Goal: Transaction & Acquisition: Book appointment/travel/reservation

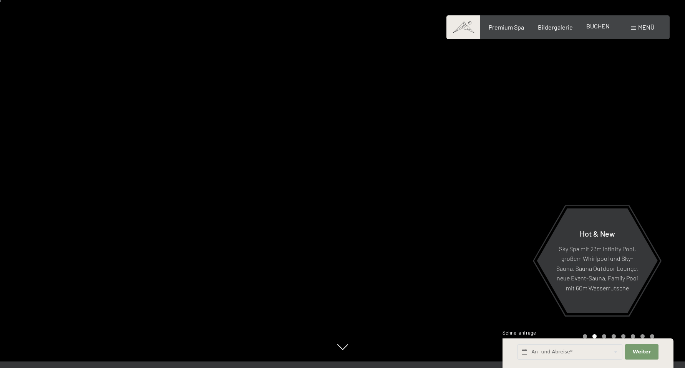
click at [598, 27] on span "BUCHEN" at bounding box center [597, 25] width 23 height 7
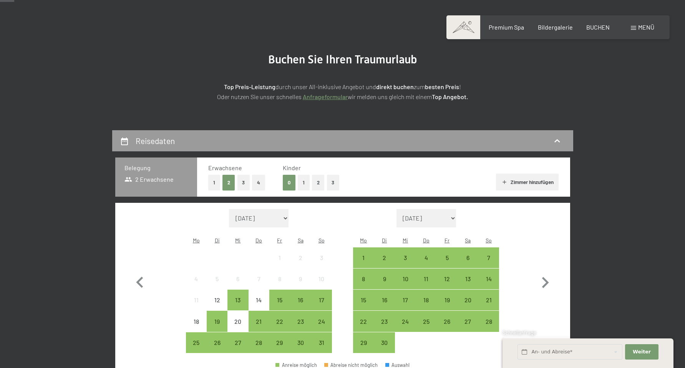
scroll to position [53, 0]
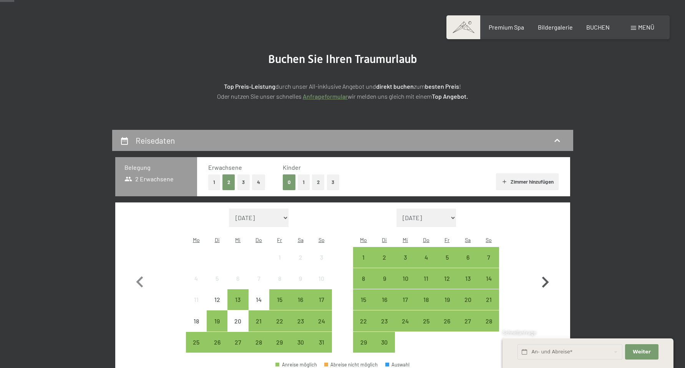
click at [547, 280] on icon "button" at bounding box center [545, 282] width 22 height 22
select select "2025-09-01"
select select "2025-10-01"
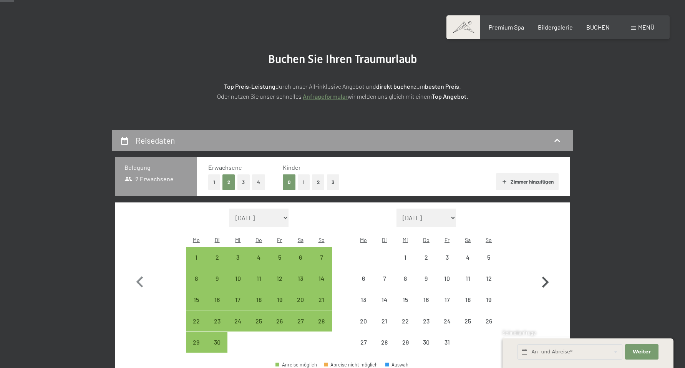
click at [547, 280] on icon "button" at bounding box center [545, 282] width 22 height 22
select select "2025-10-01"
select select "2025-11-01"
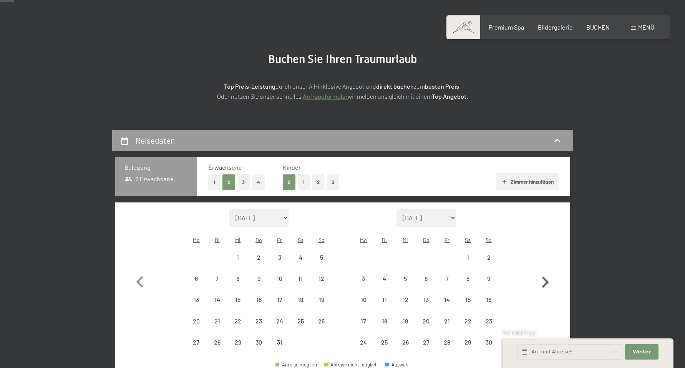
click at [547, 280] on icon "button" at bounding box center [545, 282] width 22 height 22
select select "2025-11-01"
select select "2025-12-01"
click at [547, 280] on icon "button" at bounding box center [545, 282] width 22 height 22
select select "2025-12-01"
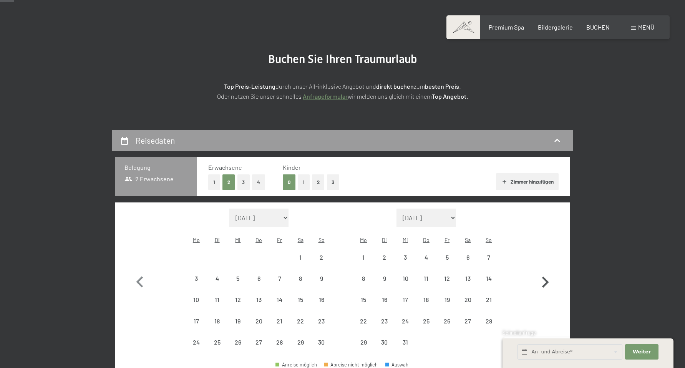
select select "2026-01-01"
select select "2025-12-01"
select select "2026-01-01"
click at [547, 280] on icon "button" at bounding box center [545, 282] width 22 height 22
select select "2026-01-01"
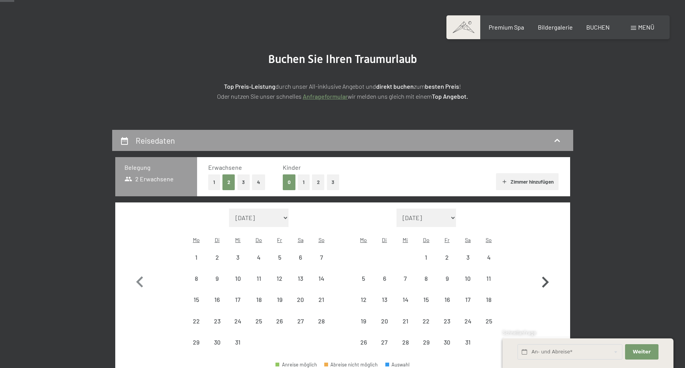
select select "2026-02-01"
click at [547, 280] on icon "button" at bounding box center [545, 282] width 22 height 22
select select "2026-02-01"
select select "2026-03-01"
select select "2026-02-01"
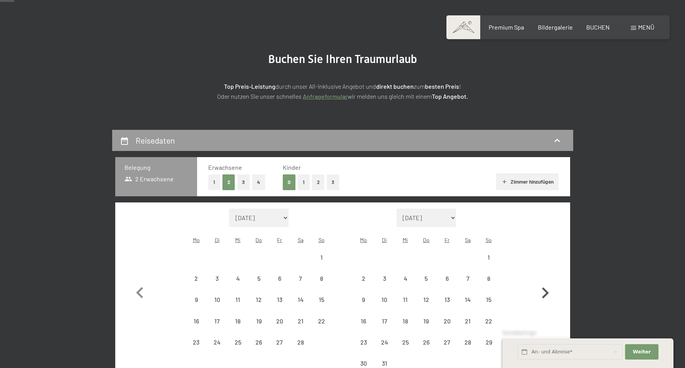
select select "2026-03-01"
select select "2026-02-01"
select select "2026-03-01"
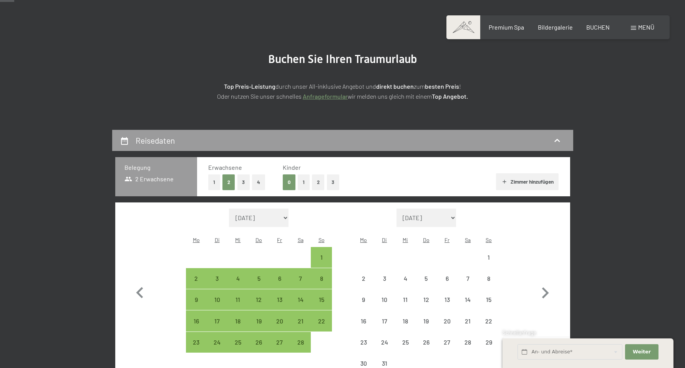
select select "2026-02-01"
select select "2026-03-01"
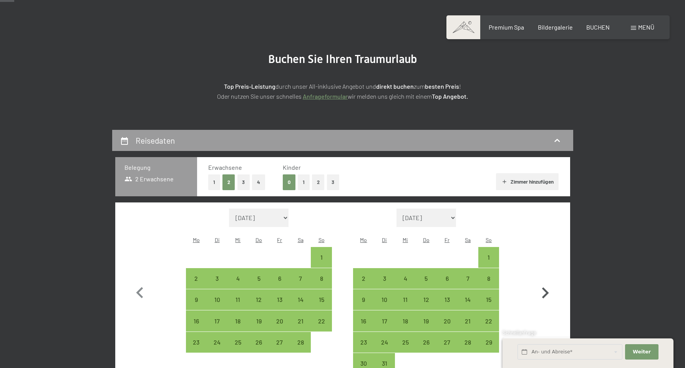
click at [549, 284] on icon "button" at bounding box center [545, 293] width 22 height 22
select select "2026-03-01"
select select "2026-04-01"
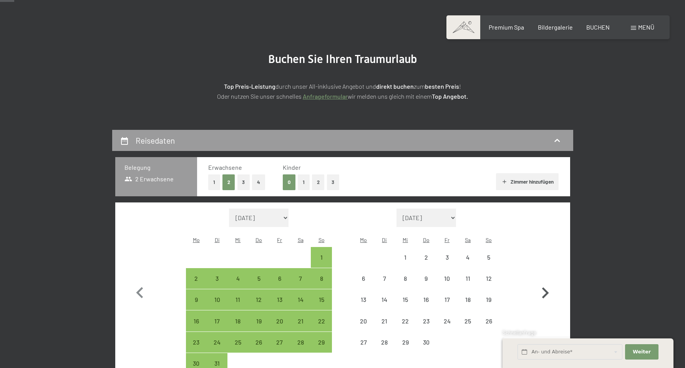
click at [549, 284] on icon "button" at bounding box center [545, 293] width 22 height 22
select select "2026-04-01"
select select "2026-05-01"
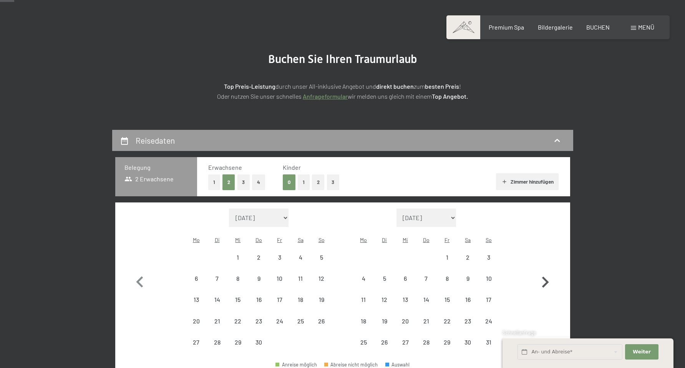
click at [549, 284] on icon "button" at bounding box center [545, 282] width 22 height 22
select select "2026-05-01"
select select "2026-06-01"
select select "2026-05-01"
select select "2026-06-01"
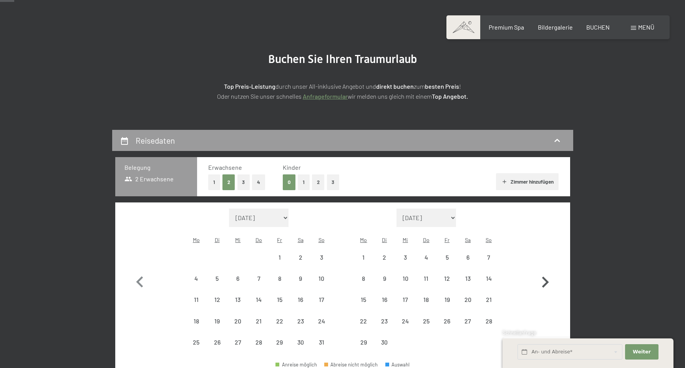
select select "2026-05-01"
select select "2026-06-01"
click at [139, 277] on icon "button" at bounding box center [139, 281] width 7 height 11
select select "2026-04-01"
select select "2026-05-01"
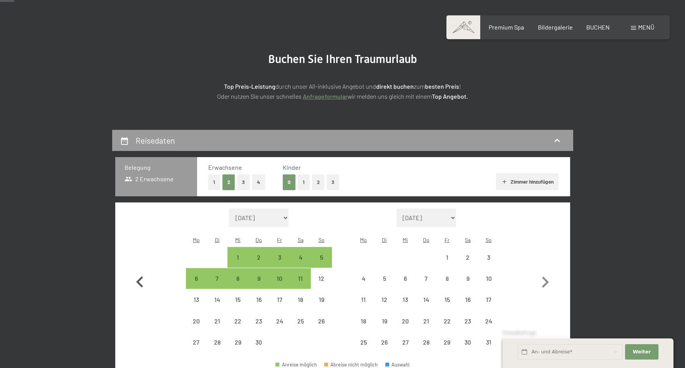
click at [138, 277] on icon "button" at bounding box center [139, 281] width 7 height 11
select select "2026-03-01"
select select "2026-04-01"
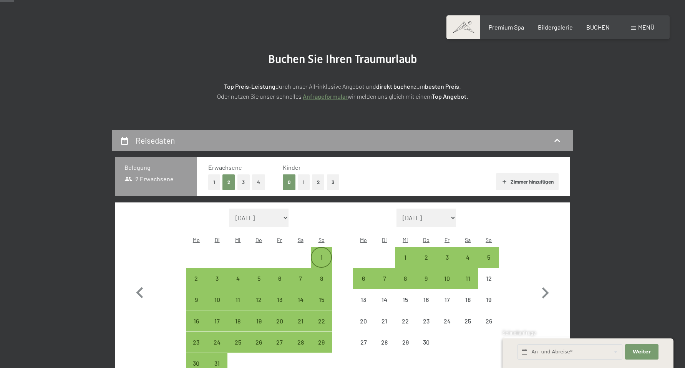
click at [323, 254] on div "1" at bounding box center [321, 263] width 19 height 19
select select "2026-03-01"
select select "2026-04-01"
click at [321, 297] on div "15" at bounding box center [321, 306] width 19 height 19
select select "2026-03-01"
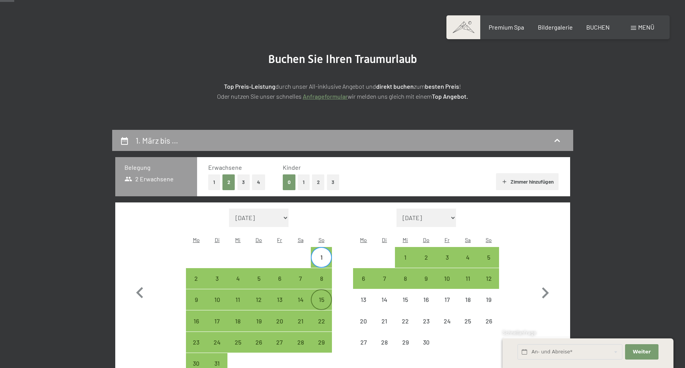
select select "2026-04-01"
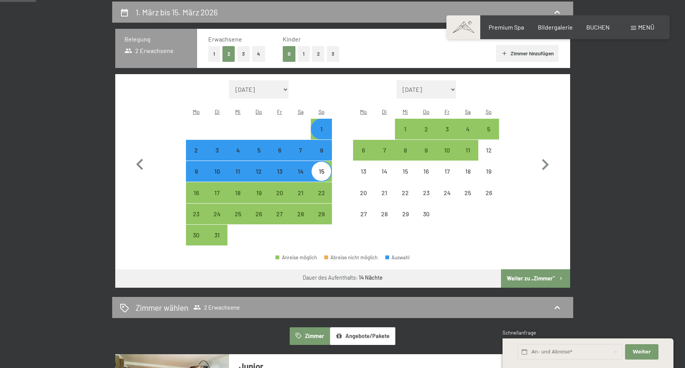
click at [514, 269] on button "Weiter zu „Zimmer“" at bounding box center [535, 278] width 69 height 18
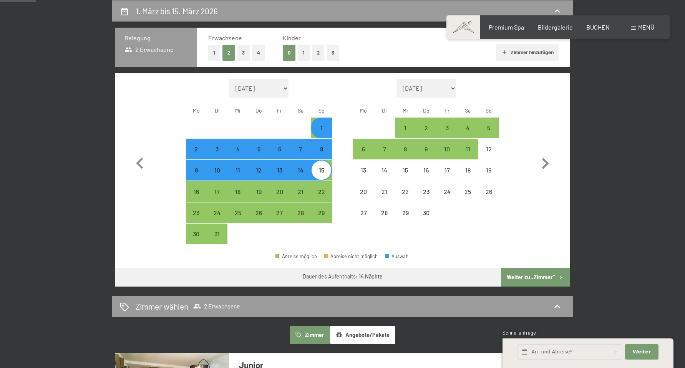
select select "2026-03-01"
select select "2026-04-01"
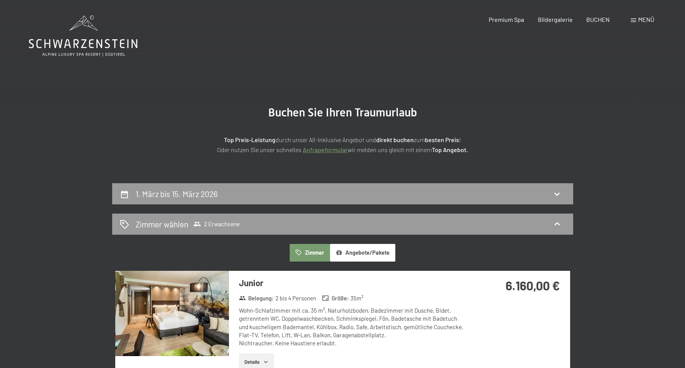
scroll to position [0, 0]
click at [198, 194] on h2 "1. März bis 15. März 2026" at bounding box center [177, 194] width 82 height 10
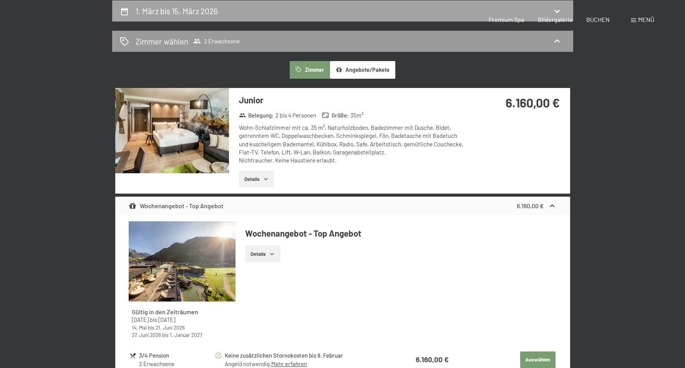
select select "2026-03-01"
select select "2026-04-01"
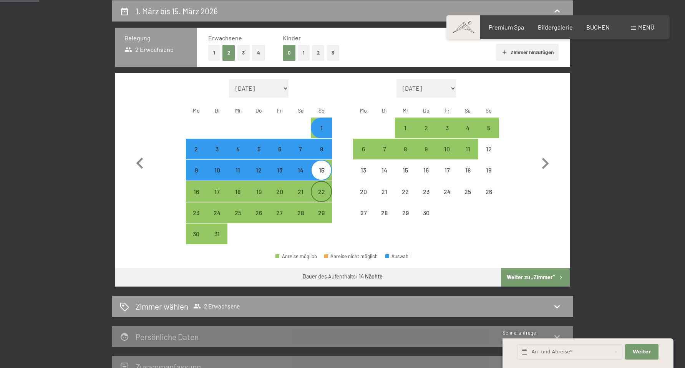
click at [318, 189] on div "22" at bounding box center [321, 198] width 19 height 19
select select "2026-03-01"
select select "2026-04-01"
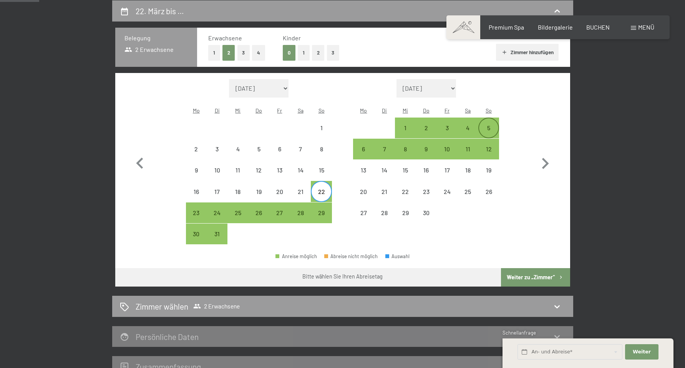
click at [489, 125] on div "5" at bounding box center [488, 134] width 19 height 19
select select "2026-03-01"
select select "2026-04-01"
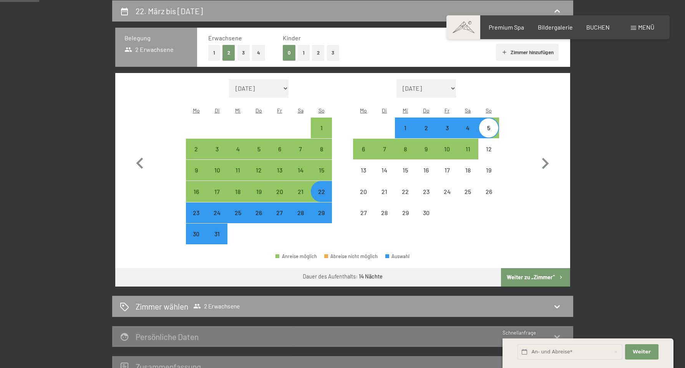
click at [537, 268] on button "Weiter zu „Zimmer“" at bounding box center [535, 277] width 69 height 18
select select "2026-03-01"
select select "2026-04-01"
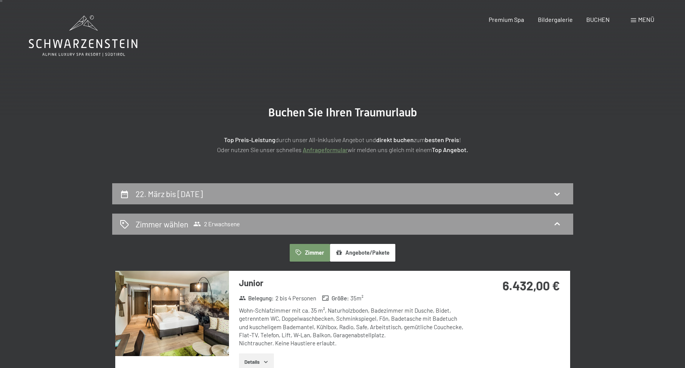
scroll to position [0, 0]
click at [80, 47] on icon at bounding box center [83, 35] width 109 height 41
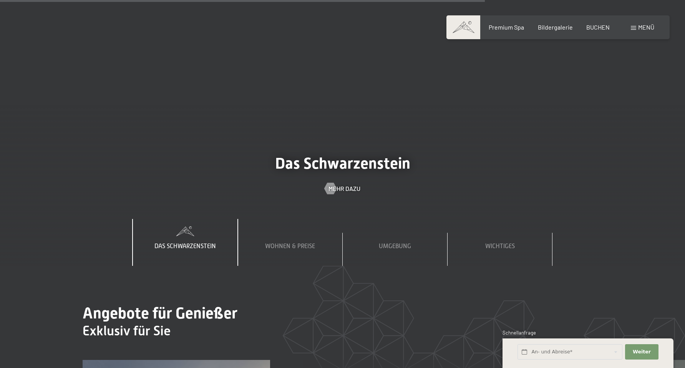
scroll to position [2640, 0]
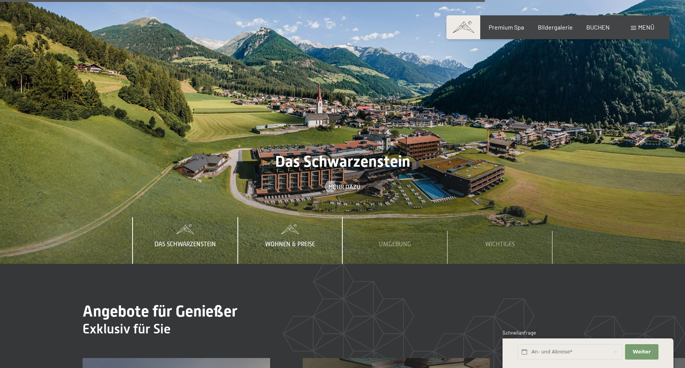
click at [294, 241] on span "Wohnen & Preise" at bounding box center [290, 244] width 50 height 7
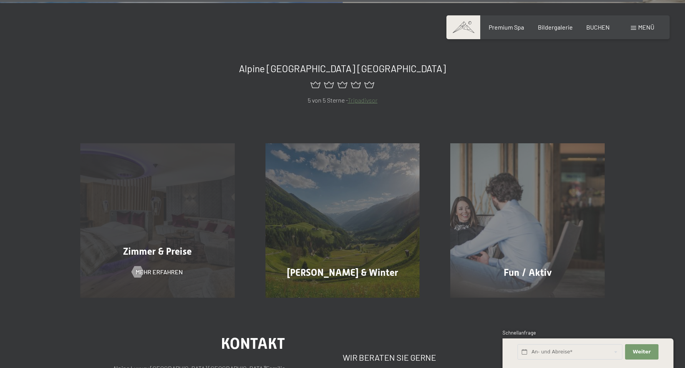
scroll to position [3537, 0]
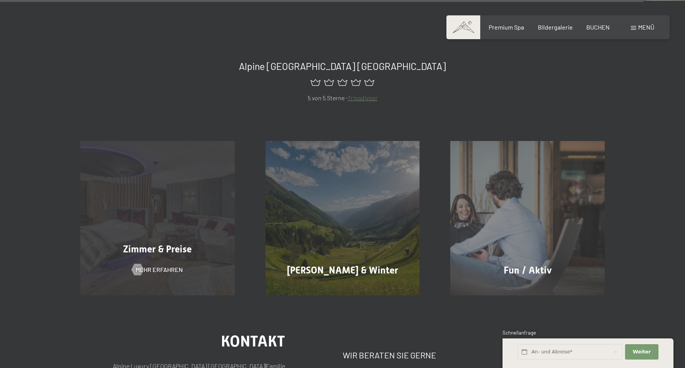
click at [165, 184] on div "Zimmer & Preise Mehr erfahren" at bounding box center [157, 218] width 185 height 154
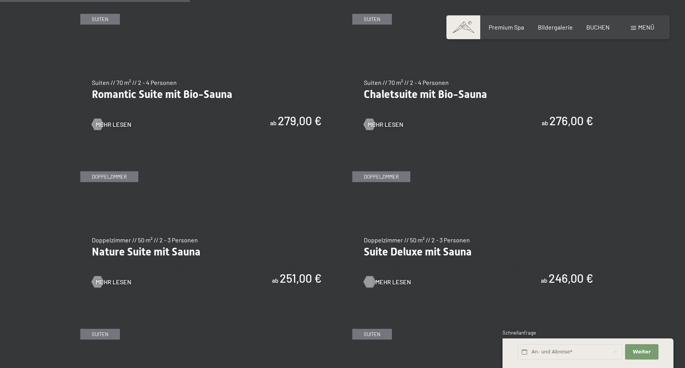
scroll to position [670, 0]
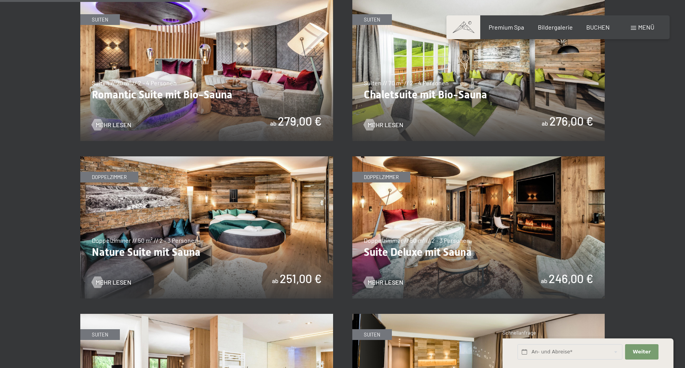
click at [572, 100] on img at bounding box center [478, 70] width 253 height 142
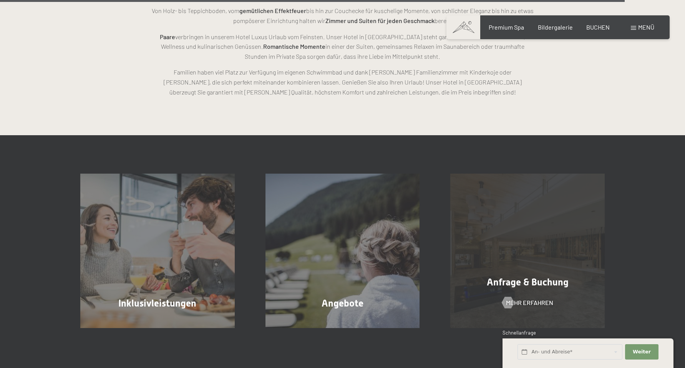
scroll to position [2244, 0]
